Goal: Information Seeking & Learning: Check status

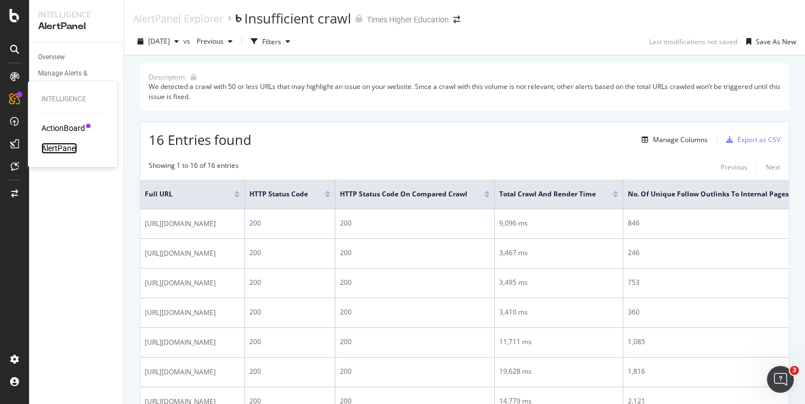
click at [46, 147] on div "AlertPanel" at bounding box center [59, 148] width 36 height 11
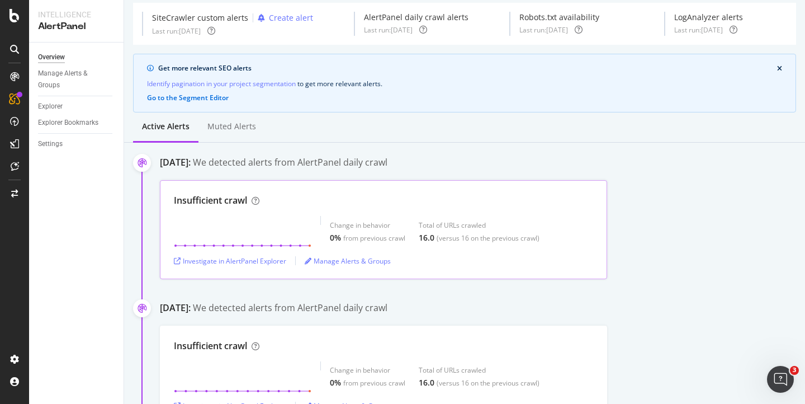
scroll to position [40, 0]
click at [247, 262] on div "Investigate in AlertPanel Explorer" at bounding box center [230, 260] width 112 height 10
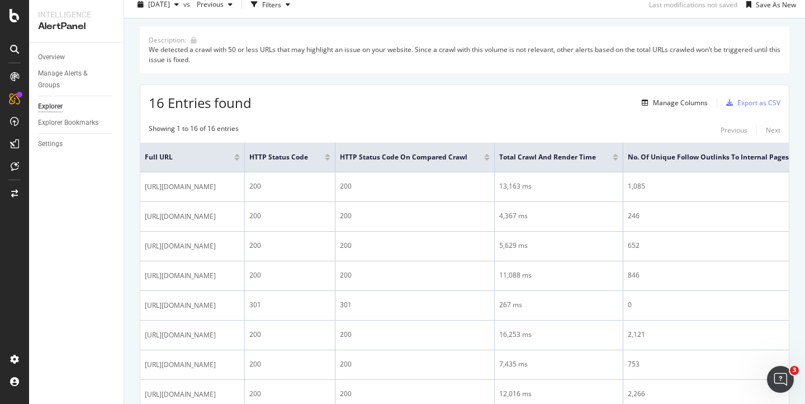
scroll to position [43, 0]
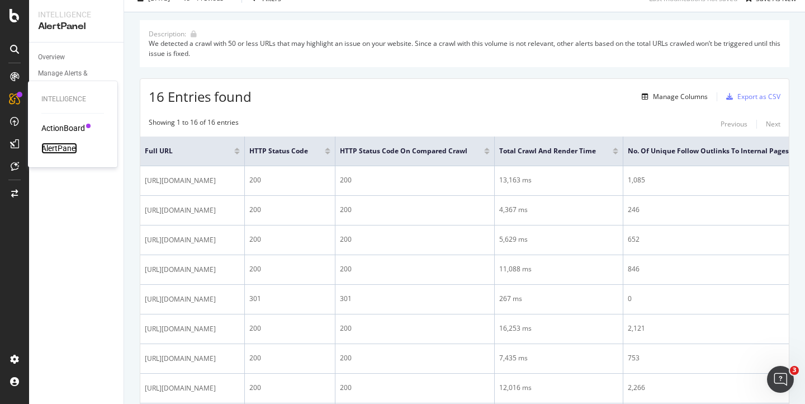
click at [56, 149] on div "AlertPanel" at bounding box center [59, 148] width 36 height 11
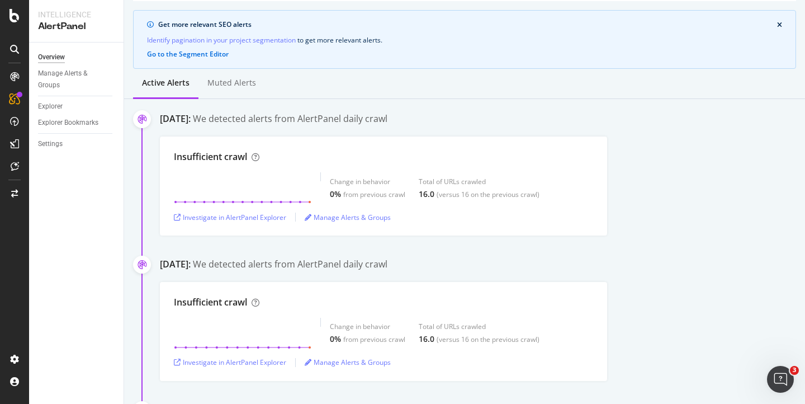
scroll to position [84, 0]
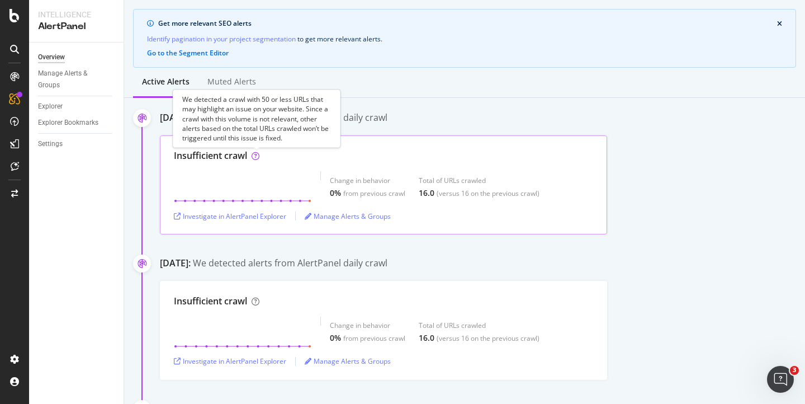
click at [257, 155] on icon at bounding box center [256, 156] width 8 height 8
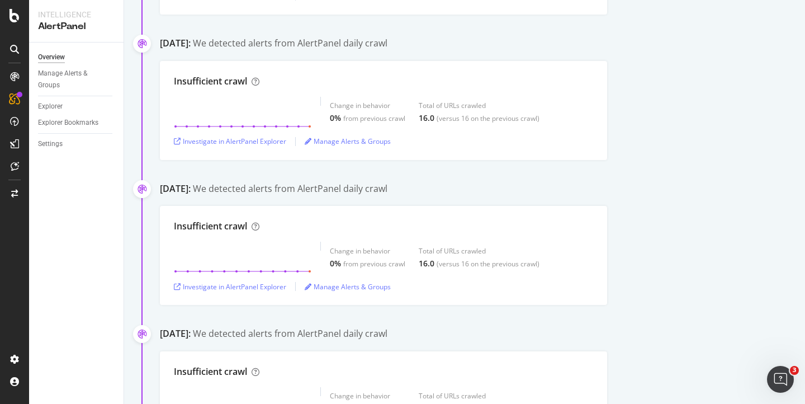
scroll to position [0, 0]
